Goal: Find specific page/section: Find specific page/section

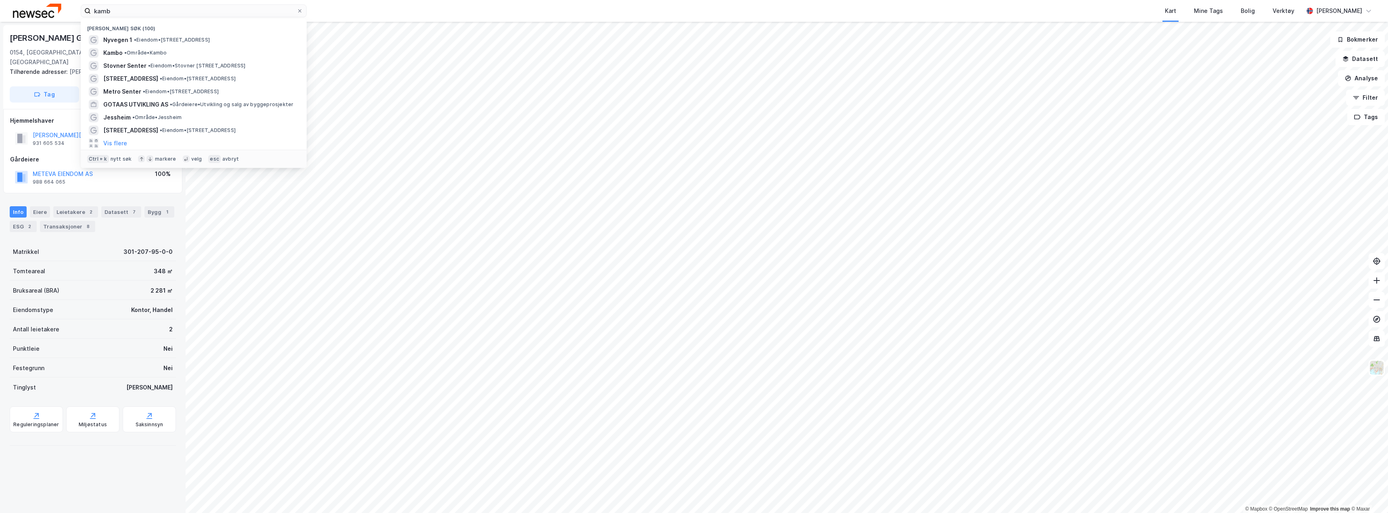
type input "kambi"
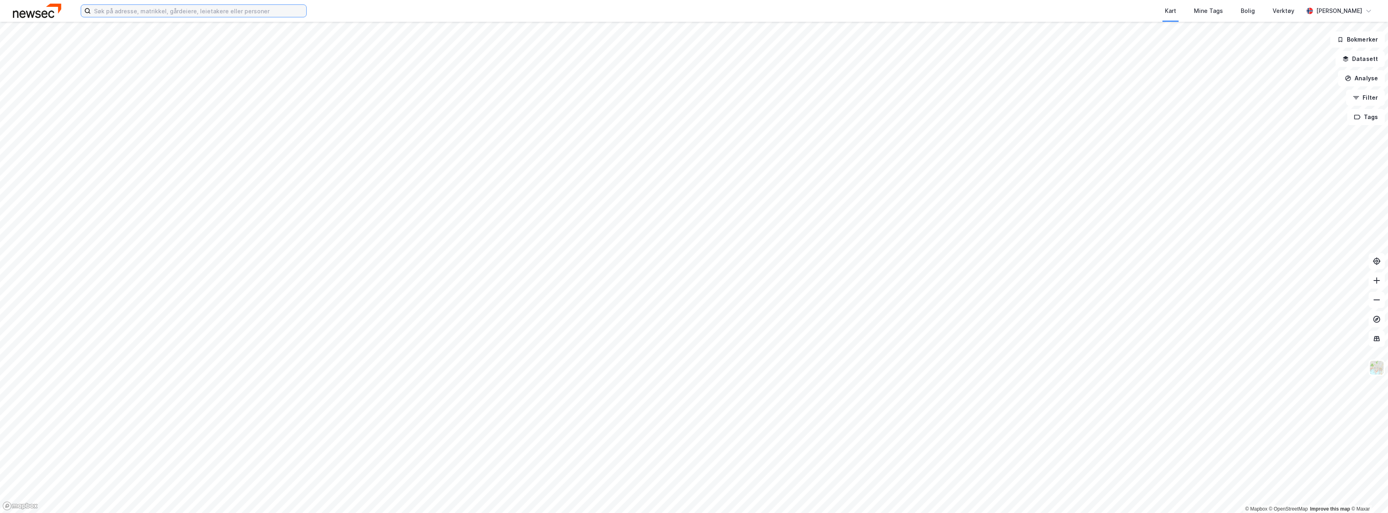
click at [160, 10] on input at bounding box center [198, 11] width 215 height 12
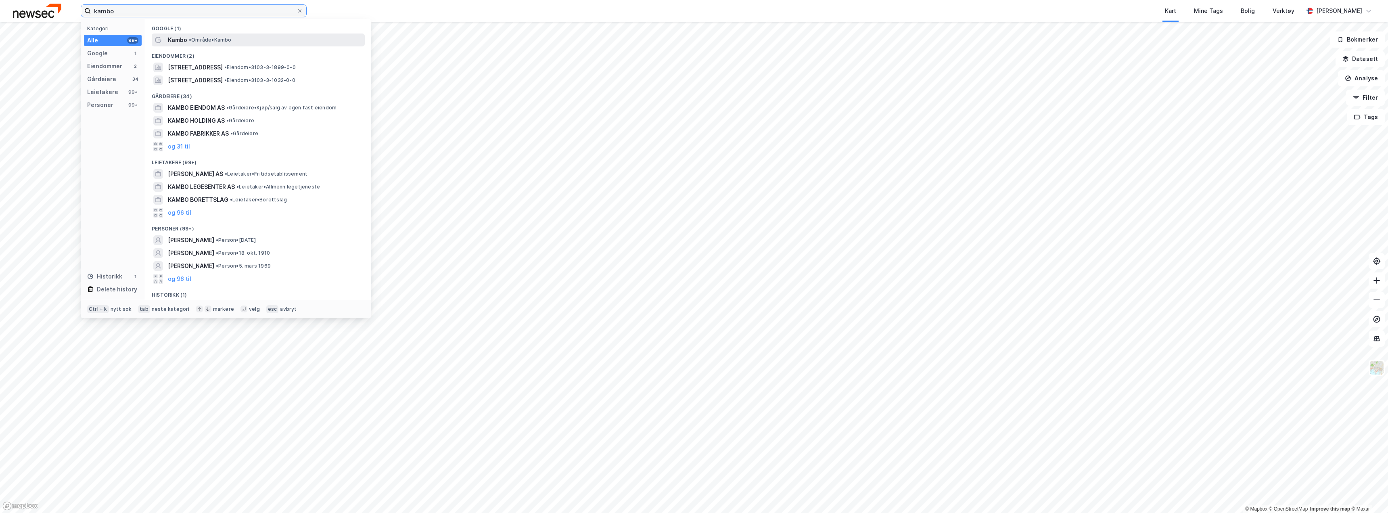
type input "kambo"
click at [208, 39] on span "• Område • [GEOGRAPHIC_DATA]" at bounding box center [210, 40] width 43 height 6
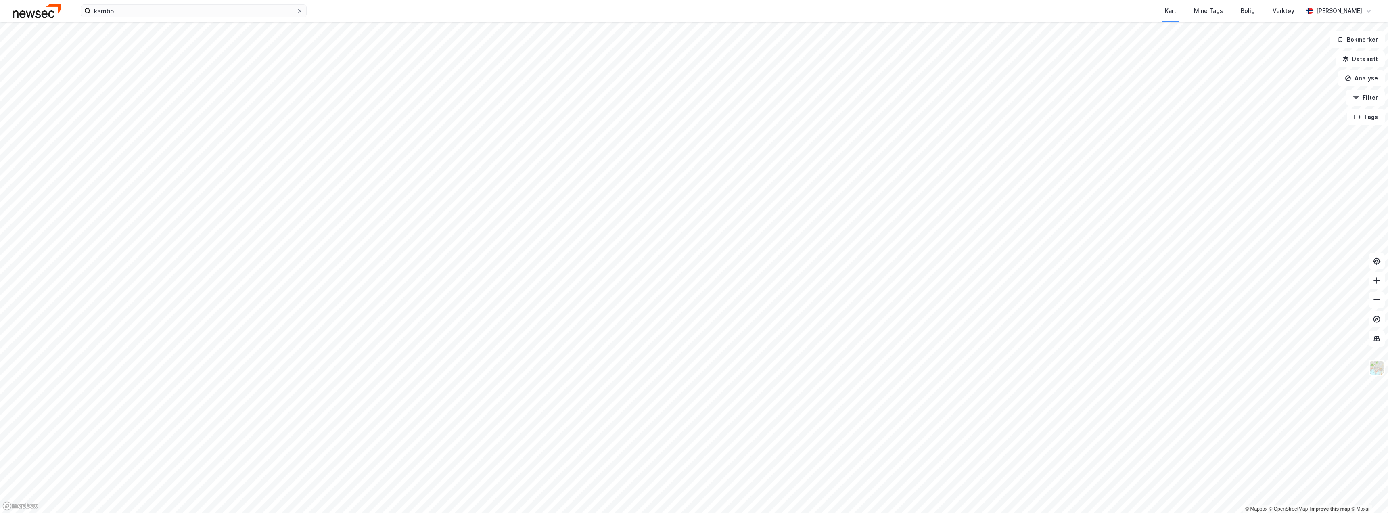
click at [627, 512] on html "kambo Kart Mine Tags Bolig Verktøy [PERSON_NAME] © Mapbox © OpenStreetMap Impro…" at bounding box center [694, 256] width 1388 height 513
click at [623, 0] on html "kambo Kart Mine Tags Bolig Verktøy [PERSON_NAME] © Mapbox © OpenStreetMap Impro…" at bounding box center [694, 256] width 1388 height 513
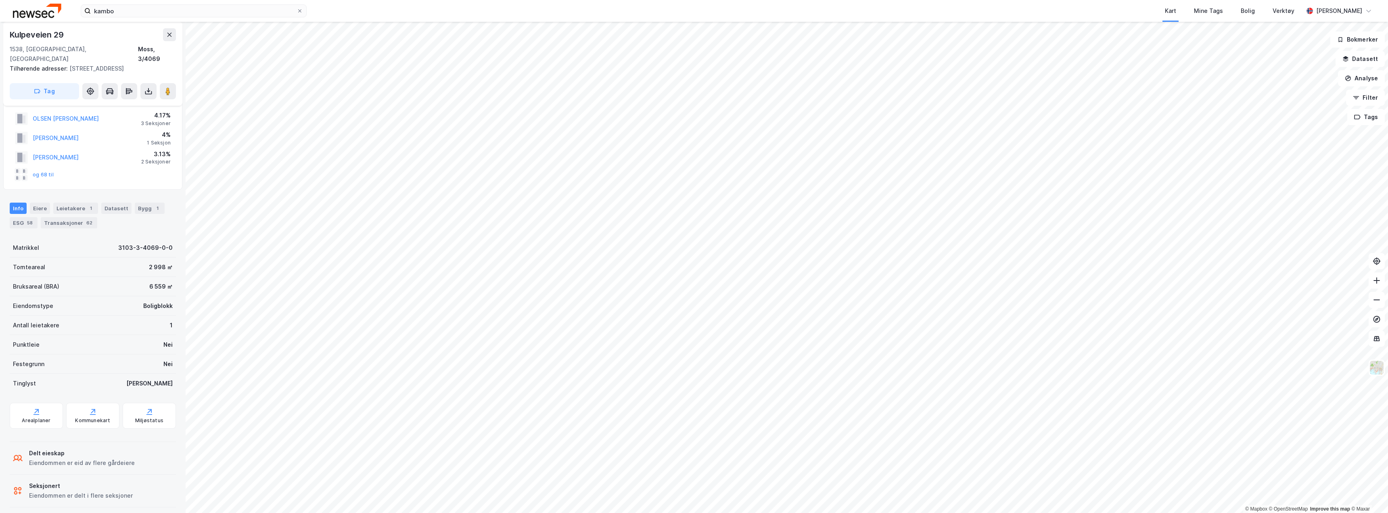
scroll to position [27, 0]
click at [44, 408] on div "Arealplaner" at bounding box center [36, 408] width 53 height 26
